Goal: Navigation & Orientation: Find specific page/section

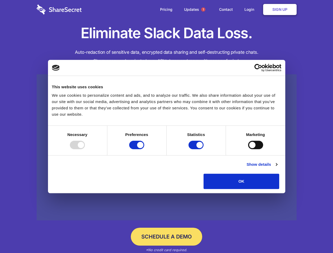
click at [85, 149] on div at bounding box center [77, 145] width 15 height 8
click at [144, 149] on input "Preferences" at bounding box center [136, 145] width 15 height 8
checkbox input "false"
click at [197, 149] on input "Statistics" at bounding box center [195, 145] width 15 height 8
checkbox input "false"
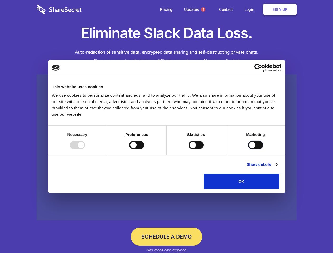
click at [248, 149] on input "Marketing" at bounding box center [255, 145] width 15 height 8
checkbox input "true"
click at [277, 168] on link "Show details" at bounding box center [261, 164] width 31 height 6
click at [0, 0] on div "Statistics 17 Statistic cookies help website owners to understand how visitors …" at bounding box center [0, 0] width 0 height 0
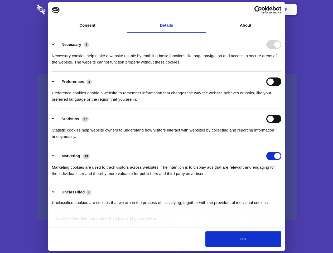
click at [203, 9] on span "1" at bounding box center [203, 9] width 4 height 4
